Goal: Task Accomplishment & Management: Manage account settings

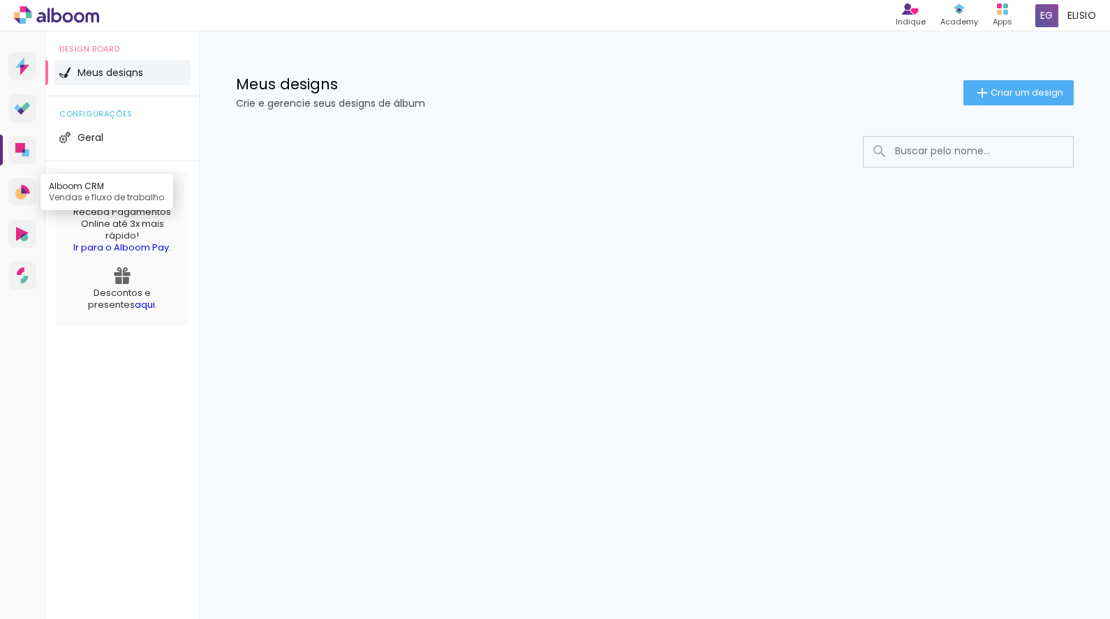
click at [20, 195] on icon at bounding box center [21, 194] width 12 height 12
click at [50, 11] on icon at bounding box center [56, 15] width 85 height 18
click at [91, 133] on span "Geral" at bounding box center [91, 138] width 26 height 10
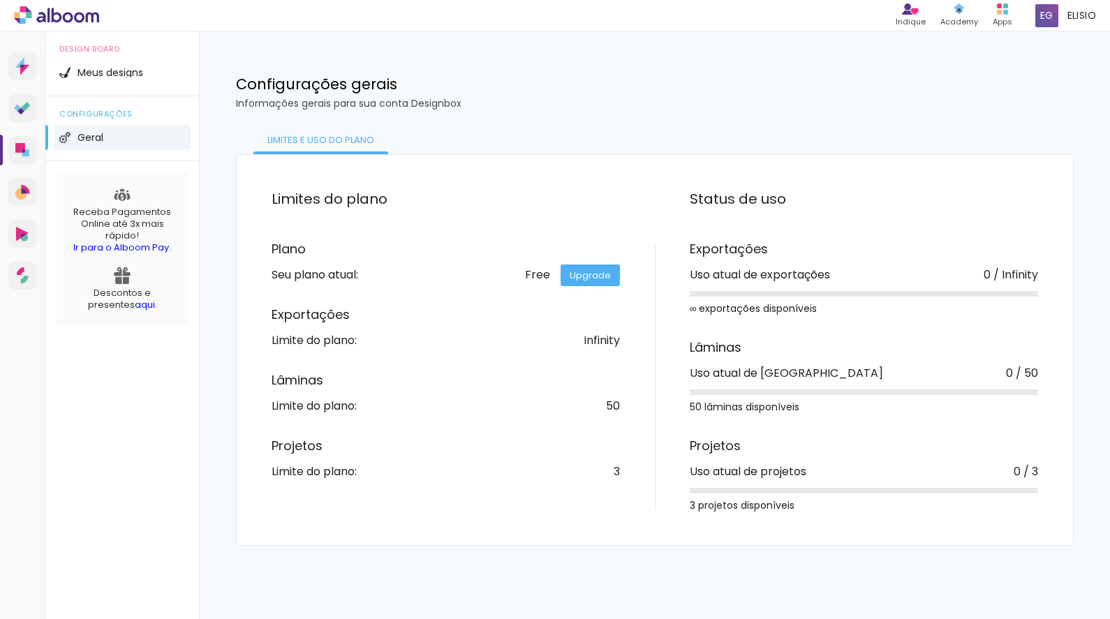
click at [583, 276] on link "Upgrade" at bounding box center [590, 276] width 59 height 22
